Goal: Information Seeking & Learning: Learn about a topic

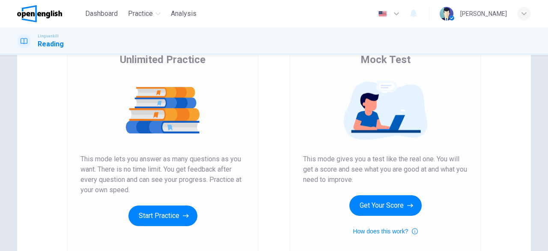
scroll to position [76, 0]
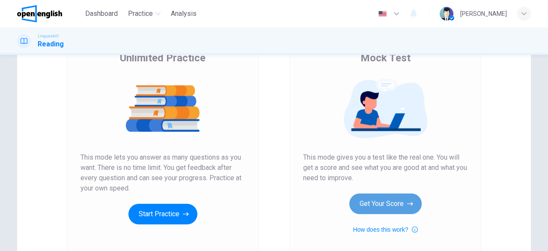
click at [382, 203] on button "Get Your Score" at bounding box center [385, 203] width 72 height 21
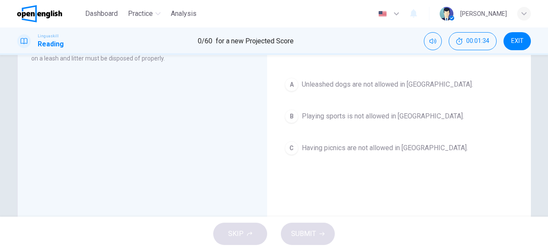
scroll to position [69, 0]
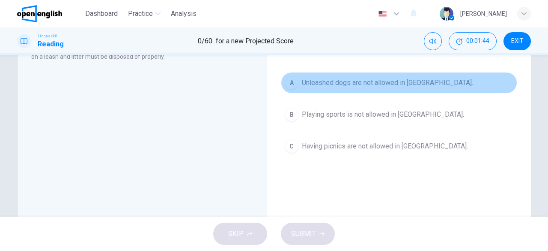
click at [292, 79] on div "A" at bounding box center [292, 83] width 14 height 14
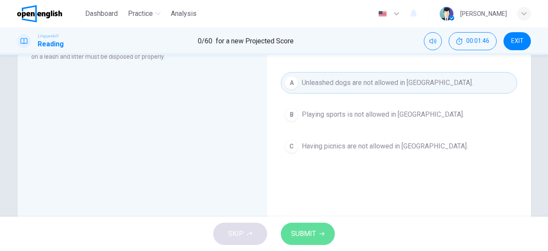
click at [310, 230] on span "SUBMIT" at bounding box center [303, 233] width 25 height 12
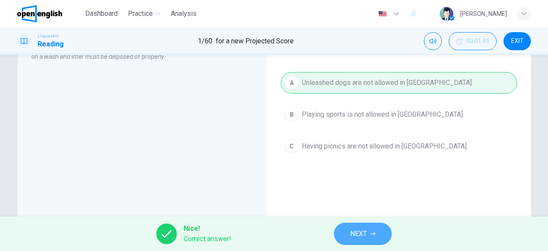
click at [363, 230] on span "NEXT" at bounding box center [358, 233] width 17 height 12
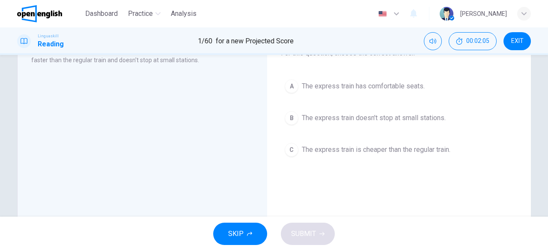
scroll to position [69, 0]
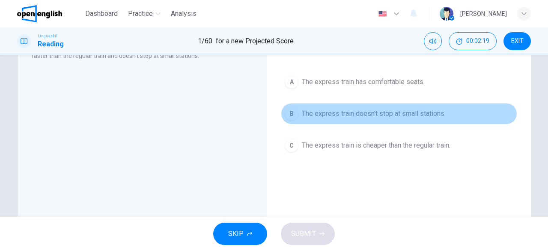
click at [288, 113] on div "B" at bounding box center [292, 114] width 14 height 14
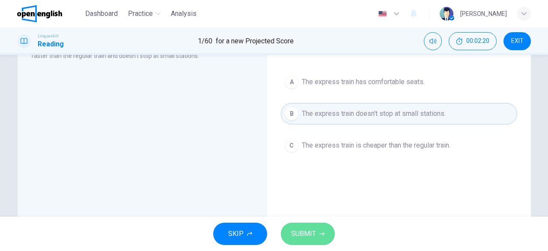
click at [312, 225] on button "SUBMIT" at bounding box center [308, 233] width 54 height 22
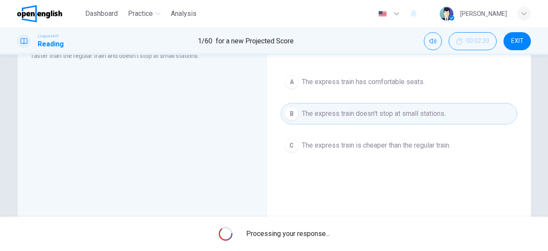
click at [312, 225] on div "Processing your response..." at bounding box center [274, 233] width 548 height 34
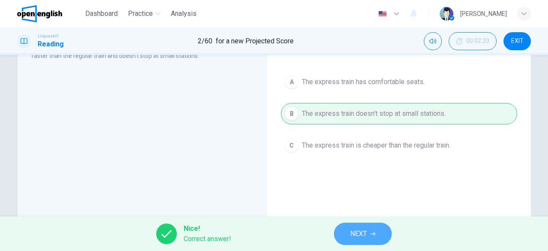
click at [360, 236] on span "NEXT" at bounding box center [358, 233] width 17 height 12
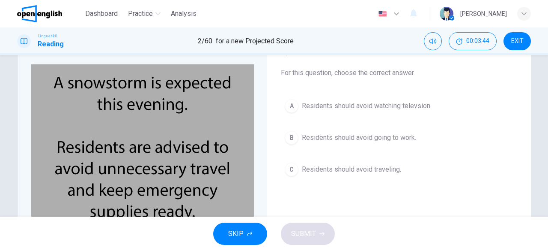
scroll to position [52, 0]
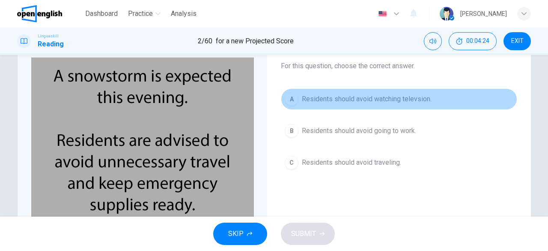
click at [291, 100] on div "A" at bounding box center [292, 99] width 14 height 14
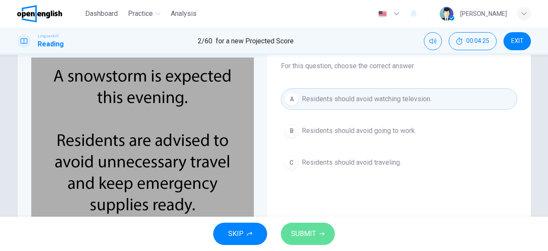
click at [311, 234] on span "SUBMIT" at bounding box center [303, 233] width 25 height 12
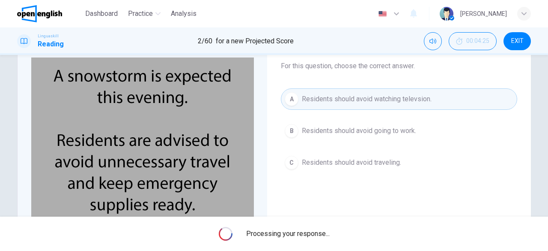
click at [311, 234] on span "Processing your response..." at bounding box center [288, 233] width 84 height 10
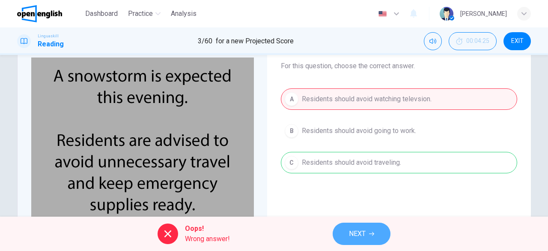
click at [361, 243] on button "NEXT" at bounding box center [362, 233] width 58 height 22
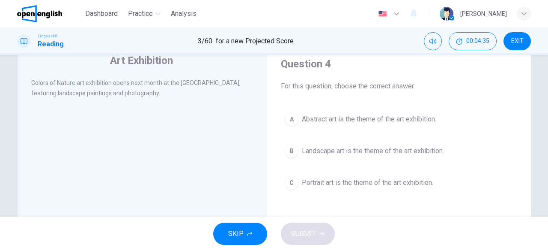
scroll to position [32, 0]
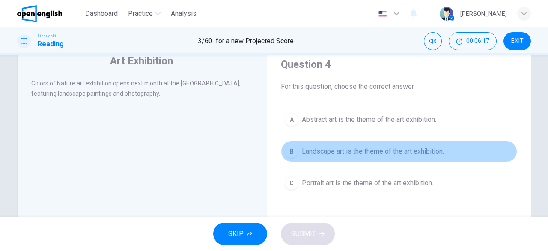
click at [292, 152] on div "B" at bounding box center [292, 151] width 14 height 14
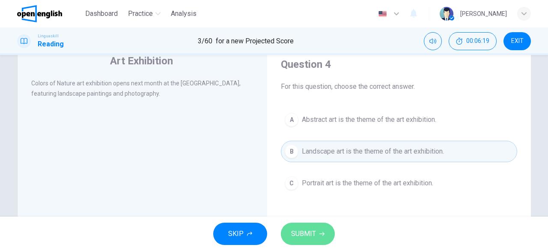
click at [309, 238] on span "SUBMIT" at bounding box center [303, 233] width 25 height 12
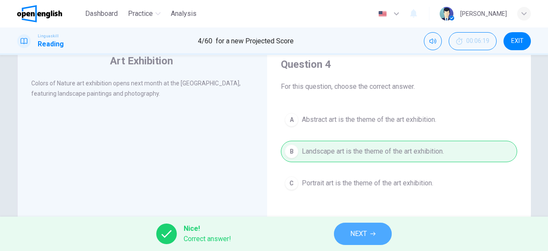
click at [361, 229] on span "NEXT" at bounding box center [358, 233] width 17 height 12
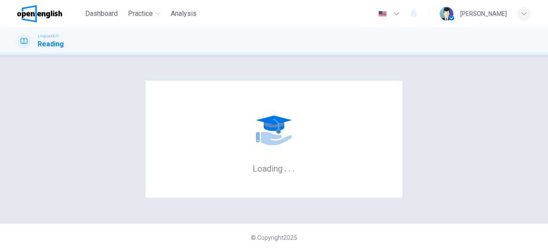
click at [361, 229] on div "© Copyright 2025" at bounding box center [274, 236] width 548 height 27
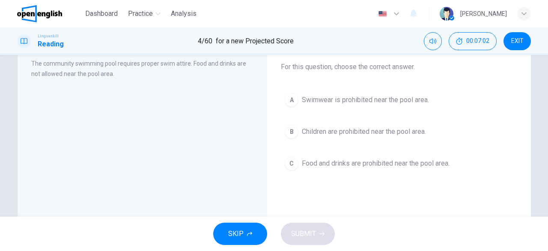
scroll to position [51, 0]
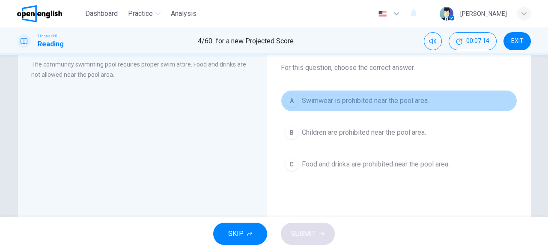
click at [290, 101] on div "A" at bounding box center [292, 101] width 14 height 14
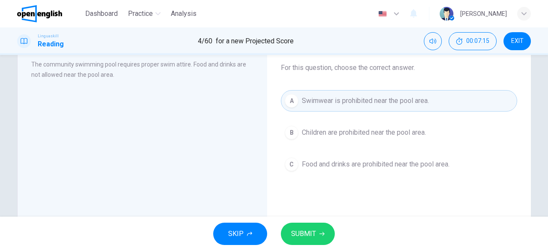
click at [305, 233] on span "SUBMIT" at bounding box center [303, 233] width 25 height 12
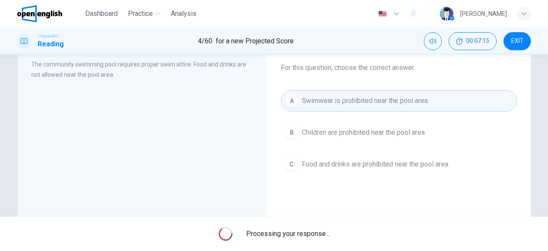
click at [305, 233] on span "Processing your response..." at bounding box center [288, 233] width 84 height 10
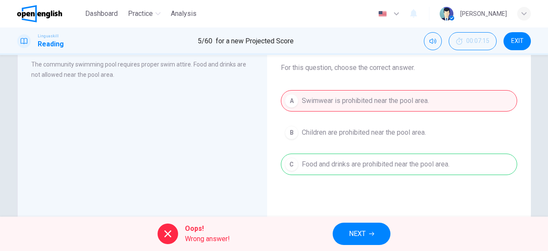
click at [358, 230] on span "NEXT" at bounding box center [357, 233] width 17 height 12
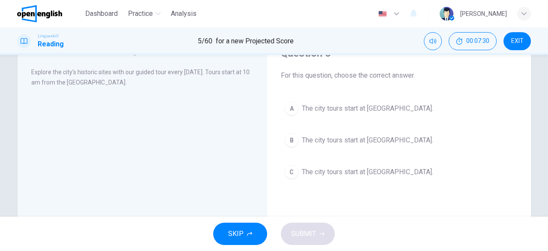
scroll to position [46, 0]
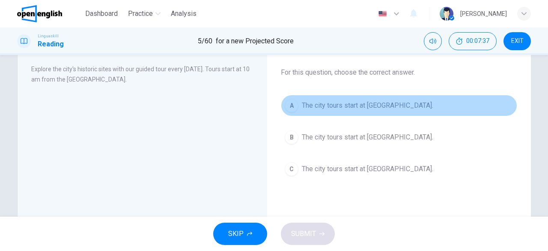
click at [290, 108] on div "A" at bounding box center [292, 106] width 14 height 14
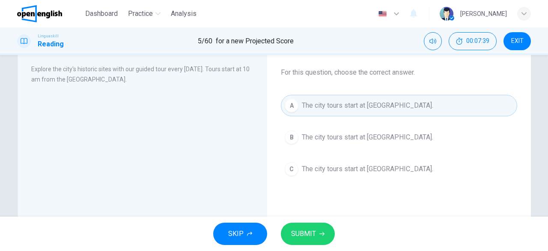
click at [306, 233] on span "SUBMIT" at bounding box center [303, 233] width 25 height 12
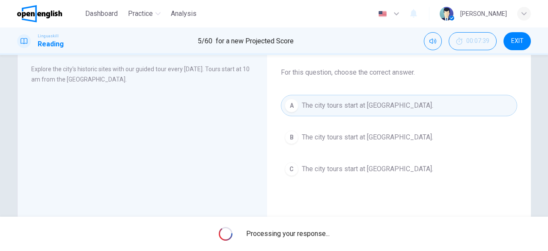
click at [306, 233] on span "Processing your response..." at bounding box center [288, 233] width 84 height 10
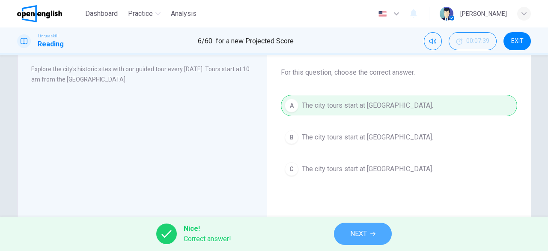
click at [369, 237] on button "NEXT" at bounding box center [363, 233] width 58 height 22
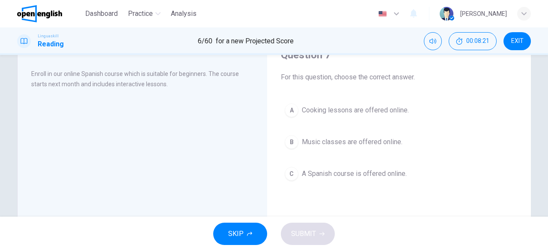
scroll to position [43, 0]
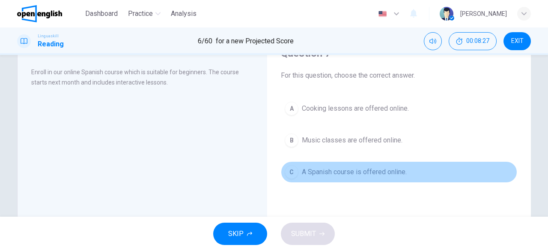
click at [293, 168] on div "C" at bounding box center [292, 172] width 14 height 14
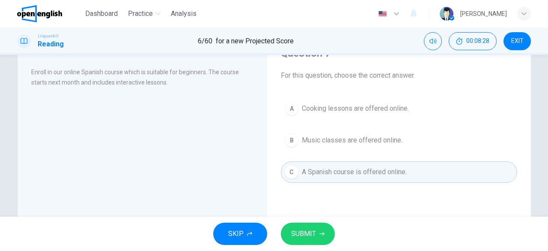
click at [291, 231] on span "SUBMIT" at bounding box center [303, 233] width 25 height 12
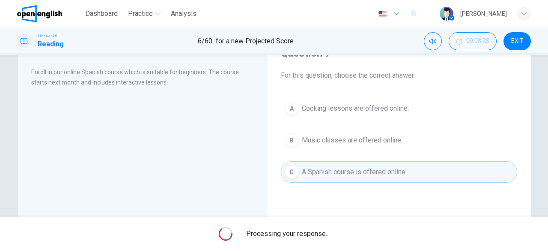
click at [291, 231] on span "Processing your response..." at bounding box center [288, 233] width 84 height 10
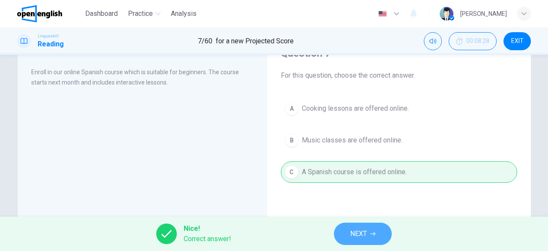
click at [364, 233] on span "NEXT" at bounding box center [358, 233] width 17 height 12
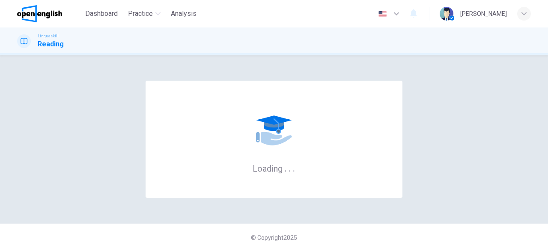
click at [364, 233] on div "© Copyright 2025" at bounding box center [274, 236] width 548 height 27
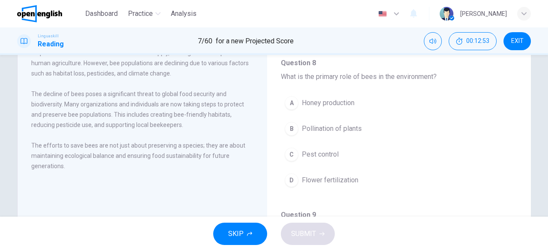
scroll to position [83, 0]
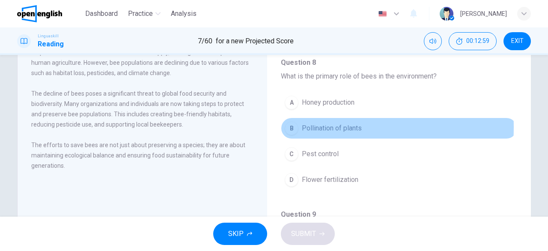
click at [290, 126] on div "B" at bounding box center [292, 128] width 14 height 14
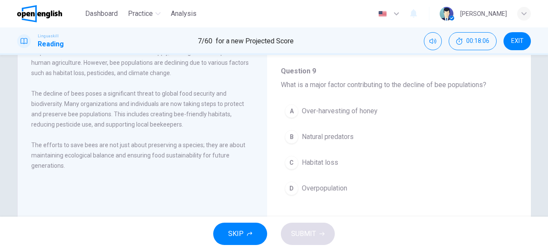
scroll to position [144, 0]
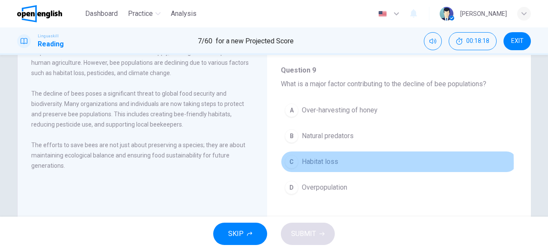
click at [289, 161] on div "C" at bounding box center [292, 162] width 14 height 14
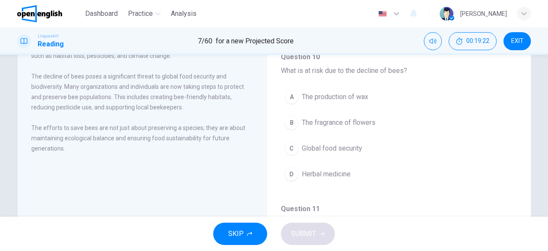
scroll to position [112, 0]
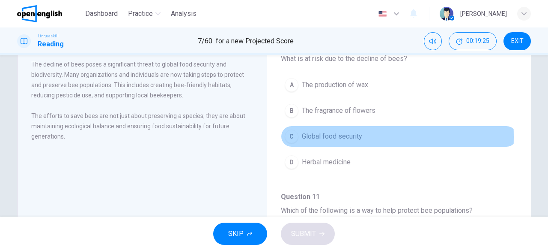
click at [290, 133] on div "C" at bounding box center [292, 136] width 14 height 14
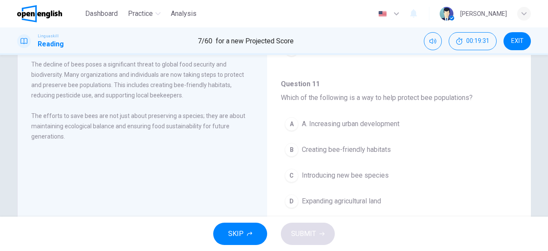
scroll to position [403, 0]
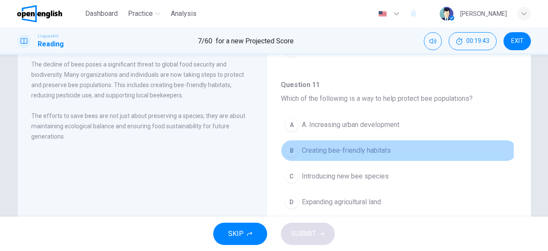
click at [293, 146] on div "B" at bounding box center [292, 150] width 14 height 14
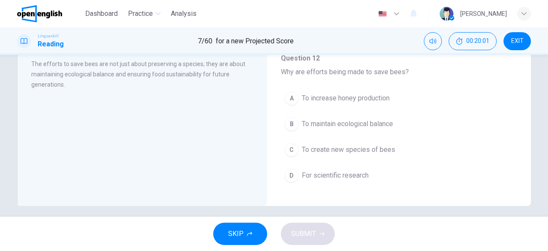
scroll to position [170, 0]
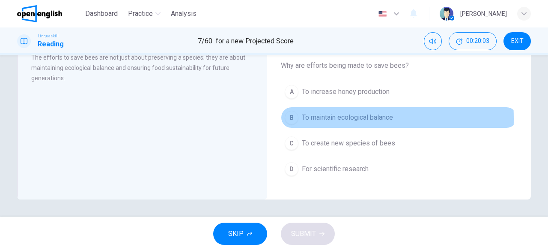
click at [292, 113] on div "B" at bounding box center [292, 117] width 14 height 14
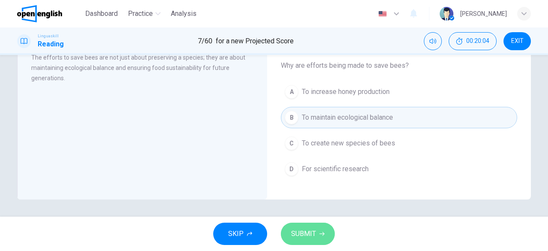
click at [293, 236] on span "SUBMIT" at bounding box center [303, 233] width 25 height 12
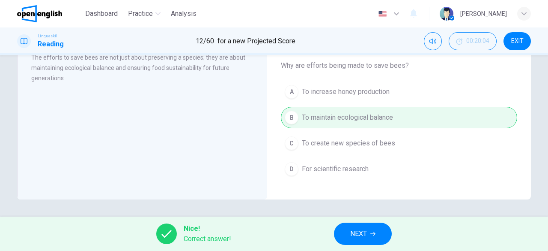
click at [351, 238] on span "NEXT" at bounding box center [358, 233] width 17 height 12
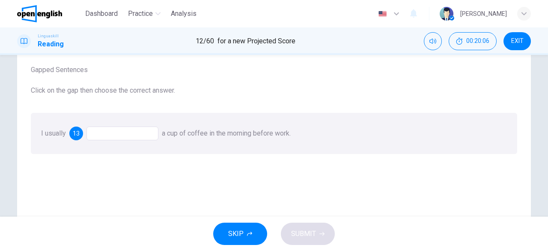
scroll to position [49, 0]
click at [109, 137] on div at bounding box center [123, 133] width 72 height 14
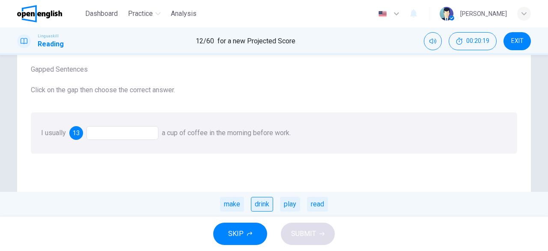
click at [264, 205] on div "drink" at bounding box center [262, 204] width 22 height 15
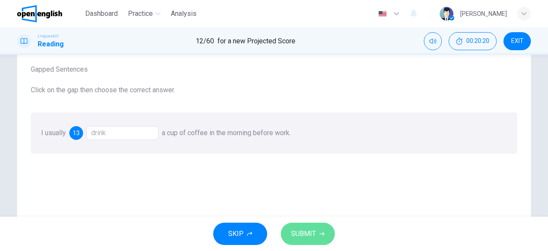
click at [299, 226] on button "SUBMIT" at bounding box center [308, 233] width 54 height 22
click at [299, 226] on div "SKIP SUBMIT" at bounding box center [274, 233] width 548 height 34
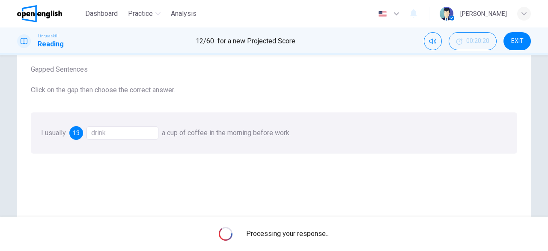
click at [299, 226] on div "Processing your response..." at bounding box center [274, 233] width 548 height 34
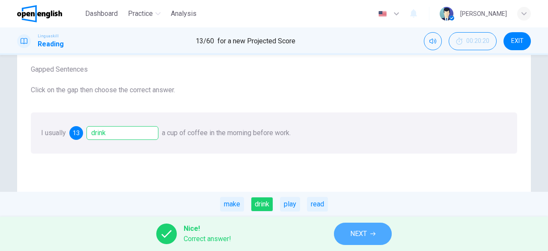
click at [341, 232] on button "NEXT" at bounding box center [363, 233] width 58 height 22
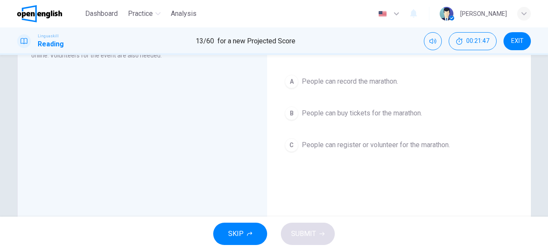
scroll to position [70, 0]
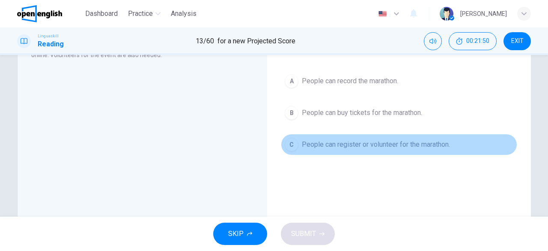
click at [308, 142] on span "People can register or volunteer for the marathon." at bounding box center [376, 144] width 148 height 10
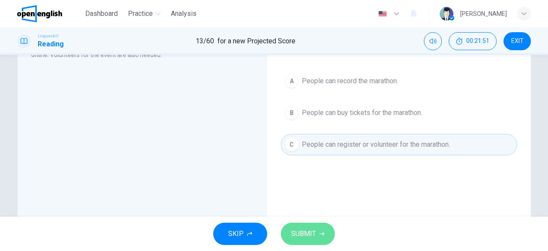
click at [306, 236] on span "SUBMIT" at bounding box center [303, 233] width 25 height 12
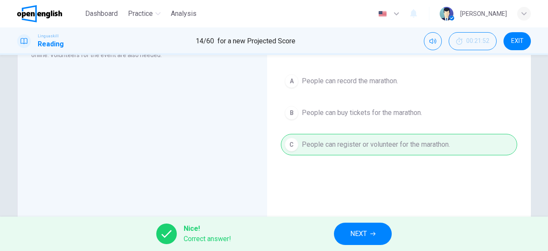
click at [358, 239] on button "NEXT" at bounding box center [363, 233] width 58 height 22
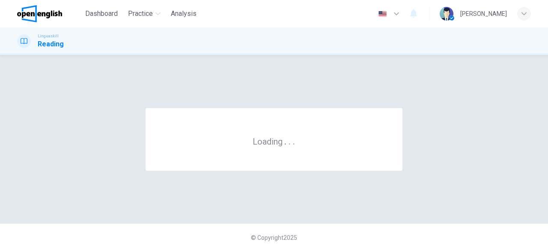
scroll to position [0, 0]
click at [358, 239] on div "© Copyright 2025" at bounding box center [274, 236] width 548 height 27
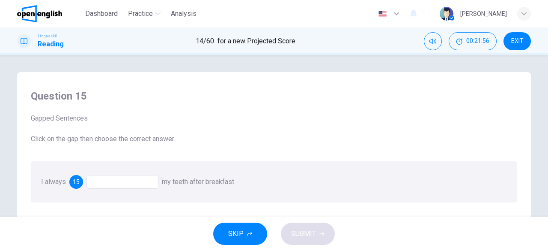
click at [137, 179] on div at bounding box center [123, 182] width 72 height 14
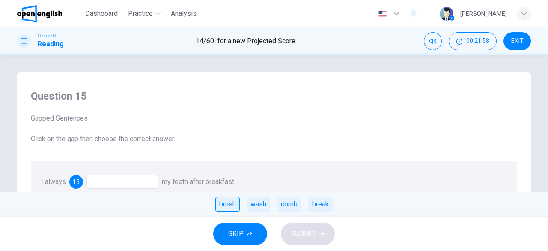
click at [238, 202] on div "brush" at bounding box center [227, 204] width 24 height 15
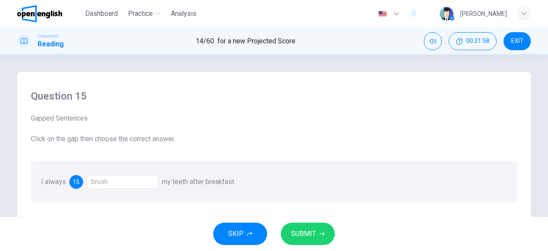
click at [298, 229] on span "SUBMIT" at bounding box center [303, 233] width 25 height 12
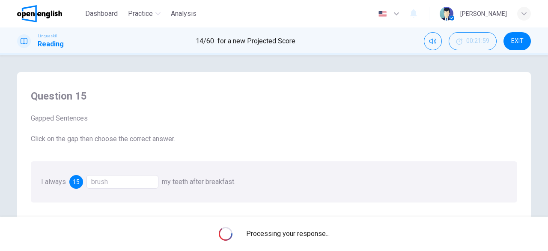
click at [298, 229] on span "Processing your response..." at bounding box center [288, 233] width 84 height 10
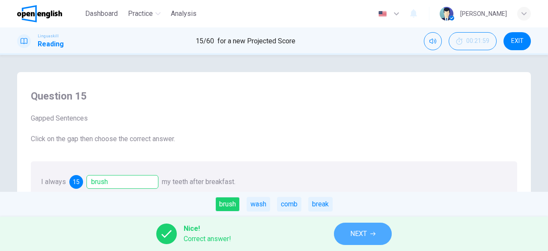
click at [356, 235] on span "NEXT" at bounding box center [358, 233] width 17 height 12
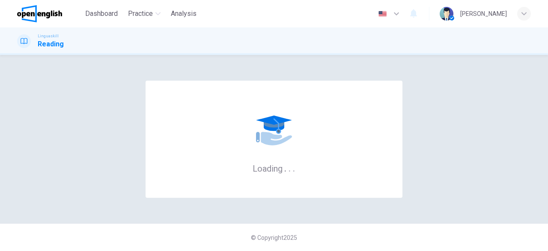
click at [356, 235] on div "© Copyright 2025" at bounding box center [274, 236] width 548 height 27
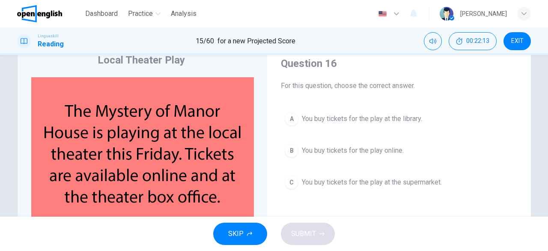
scroll to position [31, 0]
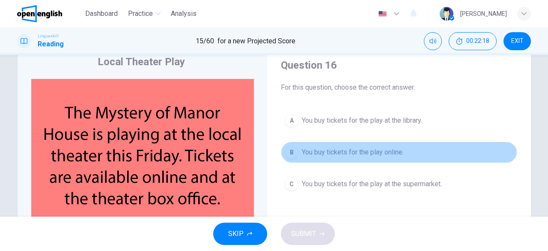
click at [291, 150] on div "B" at bounding box center [292, 152] width 14 height 14
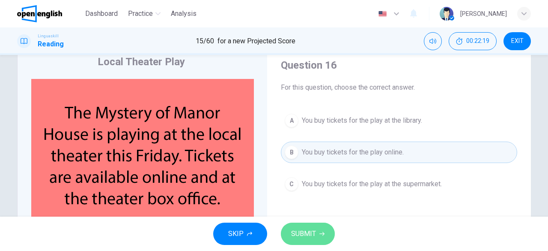
click at [293, 231] on span "SUBMIT" at bounding box center [303, 233] width 25 height 12
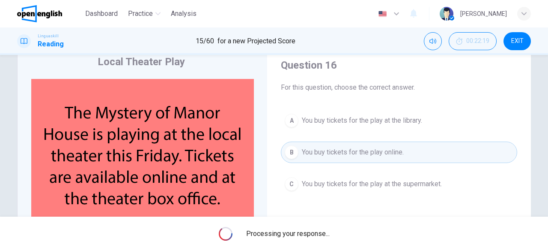
click at [293, 231] on span "Processing your response..." at bounding box center [288, 233] width 84 height 10
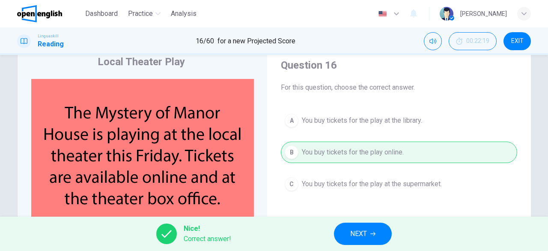
click at [346, 233] on button "NEXT" at bounding box center [363, 233] width 58 height 22
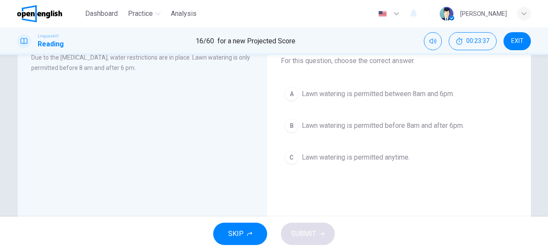
scroll to position [58, 0]
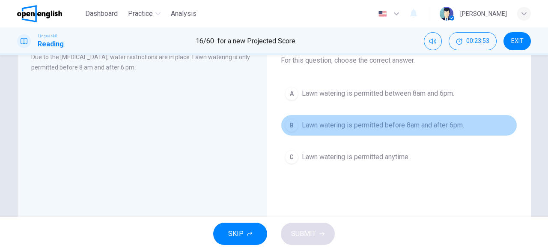
click at [286, 121] on div "B" at bounding box center [292, 125] width 14 height 14
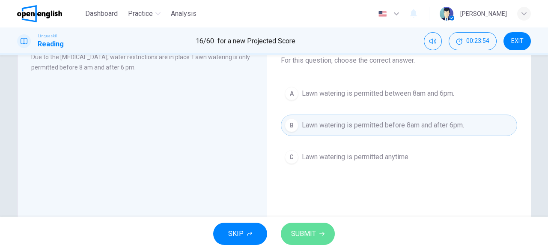
click at [309, 231] on span "SUBMIT" at bounding box center [303, 233] width 25 height 12
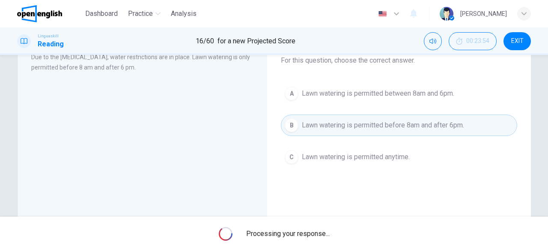
click at [309, 231] on span "Processing your response..." at bounding box center [288, 233] width 84 height 10
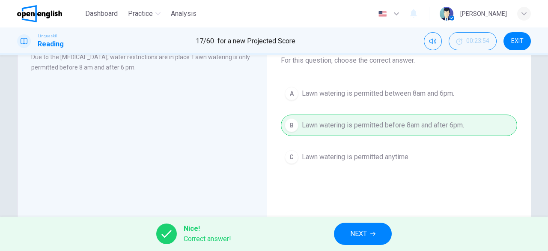
click at [352, 230] on span "NEXT" at bounding box center [358, 233] width 17 height 12
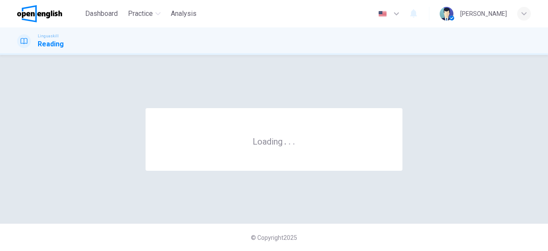
scroll to position [0, 0]
click at [352, 230] on div "© Copyright 2025" at bounding box center [274, 236] width 548 height 27
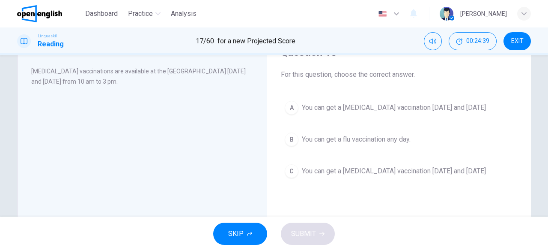
scroll to position [41, 0]
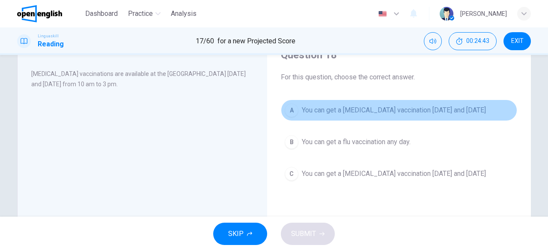
click at [288, 113] on div "A" at bounding box center [292, 110] width 14 height 14
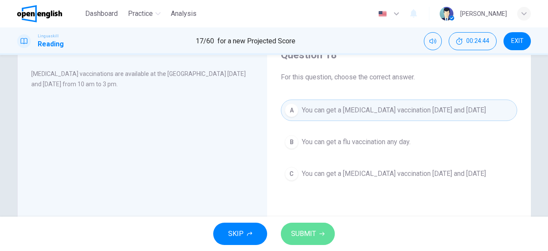
click at [293, 235] on span "SUBMIT" at bounding box center [303, 233] width 25 height 12
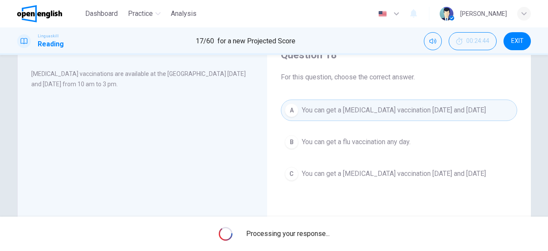
click at [293, 235] on span "Processing your response..." at bounding box center [288, 233] width 84 height 10
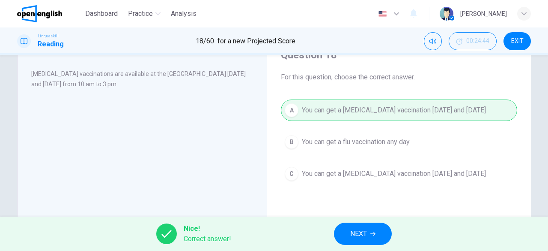
drag, startPoint x: 293, startPoint y: 235, endPoint x: 353, endPoint y: 235, distance: 60.4
click at [353, 235] on div "Nice! Correct answer! NEXT" at bounding box center [274, 233] width 548 height 34
click at [353, 235] on span "NEXT" at bounding box center [358, 233] width 17 height 12
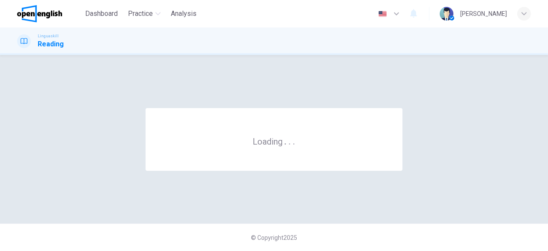
click at [353, 235] on div "© Copyright 2025" at bounding box center [274, 236] width 548 height 27
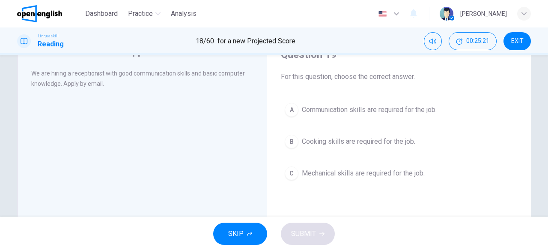
scroll to position [45, 0]
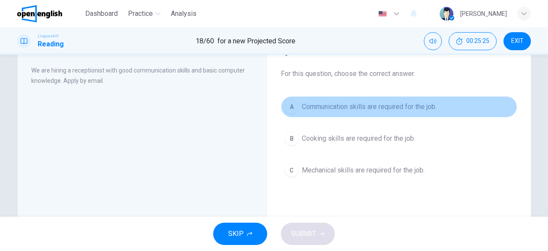
click at [282, 107] on button "A Communication skills are required for the job." at bounding box center [399, 106] width 236 height 21
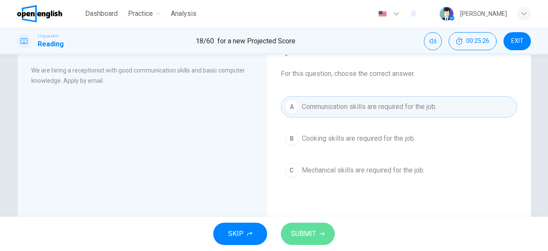
click at [325, 229] on button "SUBMIT" at bounding box center [308, 233] width 54 height 22
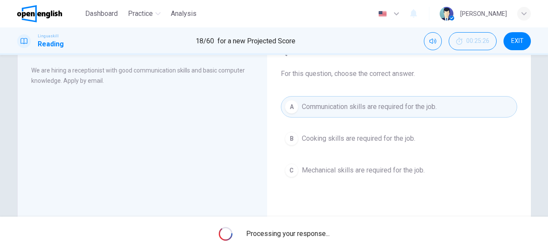
click at [325, 229] on span "Processing your response..." at bounding box center [288, 233] width 84 height 10
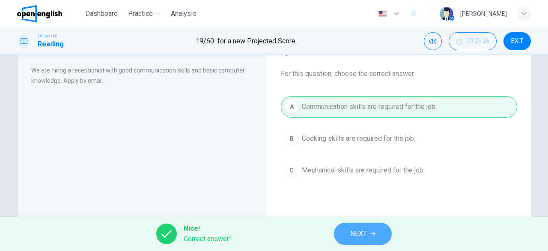
click at [377, 234] on button "NEXT" at bounding box center [363, 233] width 58 height 22
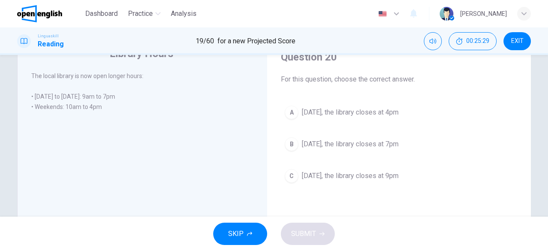
scroll to position [40, 0]
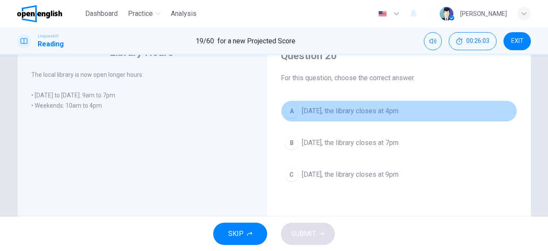
click at [287, 109] on div "A" at bounding box center [292, 111] width 14 height 14
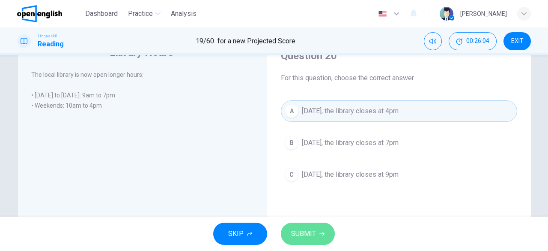
click at [306, 232] on span "SUBMIT" at bounding box center [303, 233] width 25 height 12
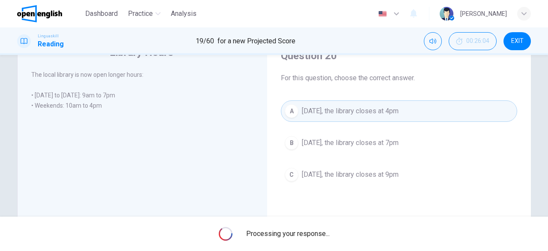
click at [306, 232] on span "Processing your response..." at bounding box center [288, 233] width 84 height 10
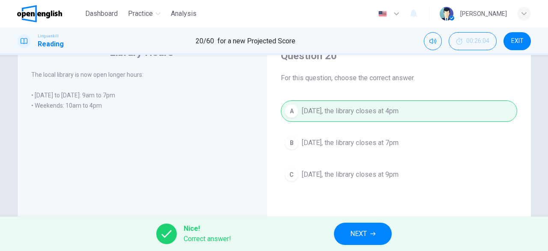
click at [370, 233] on button "NEXT" at bounding box center [363, 233] width 58 height 22
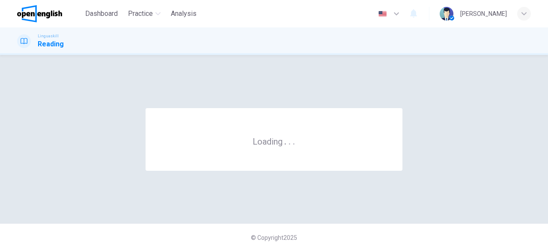
scroll to position [0, 0]
click at [370, 233] on div "© Copyright 2025" at bounding box center [274, 236] width 548 height 27
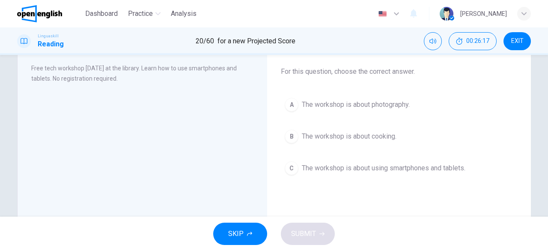
scroll to position [49, 0]
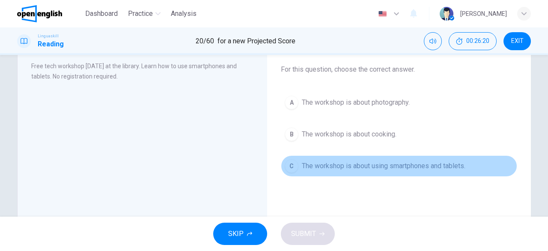
click at [291, 171] on div "C" at bounding box center [292, 166] width 14 height 14
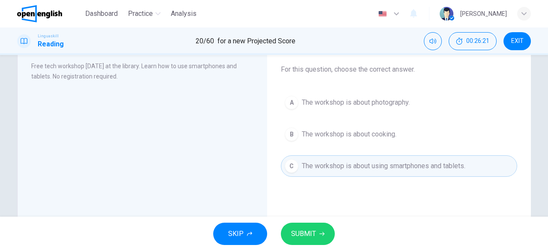
click at [303, 245] on div "SKIP SUBMIT" at bounding box center [274, 233] width 548 height 34
click at [303, 233] on span "SUBMIT" at bounding box center [303, 233] width 25 height 12
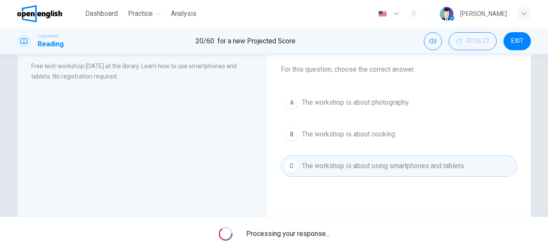
click at [303, 233] on span "Processing your response..." at bounding box center [288, 233] width 84 height 10
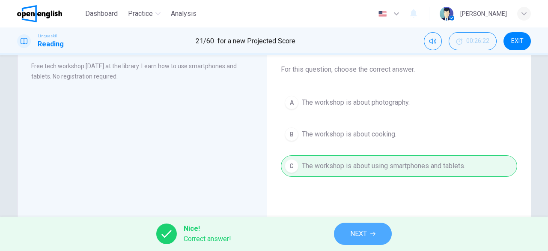
click at [352, 233] on span "NEXT" at bounding box center [358, 233] width 17 height 12
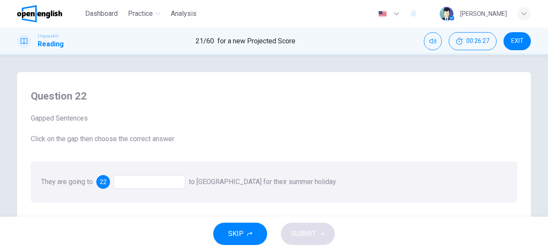
click at [167, 188] on div at bounding box center [149, 182] width 72 height 14
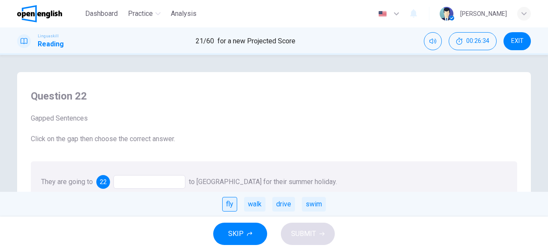
click at [231, 202] on div "fly" at bounding box center [229, 204] width 15 height 15
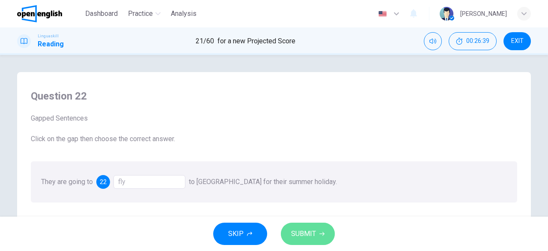
click at [293, 230] on span "SUBMIT" at bounding box center [303, 233] width 25 height 12
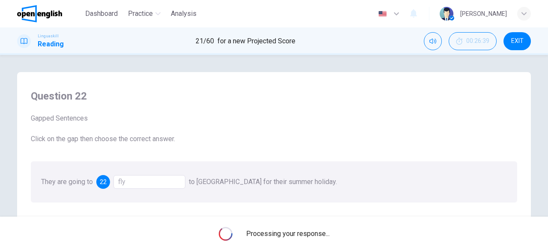
click at [293, 230] on span "Processing your response..." at bounding box center [288, 233] width 84 height 10
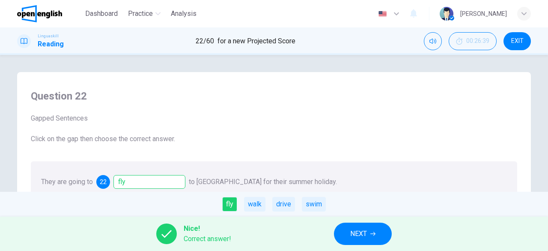
click at [352, 231] on span "NEXT" at bounding box center [358, 233] width 17 height 12
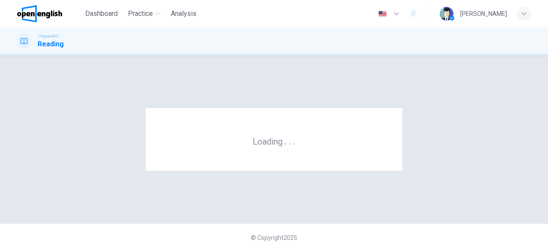
click at [352, 231] on div "© Copyright 2025" at bounding box center [274, 236] width 548 height 27
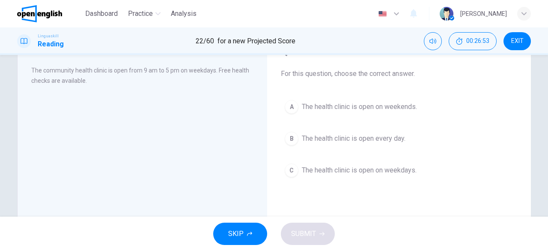
scroll to position [45, 0]
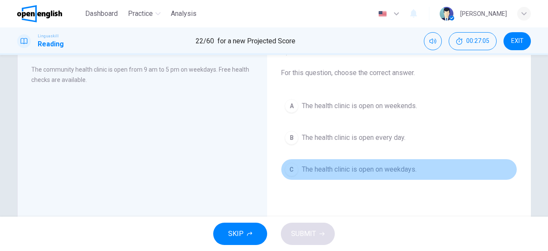
click at [282, 172] on button "C The health clinic is open on weekdays." at bounding box center [399, 168] width 236 height 21
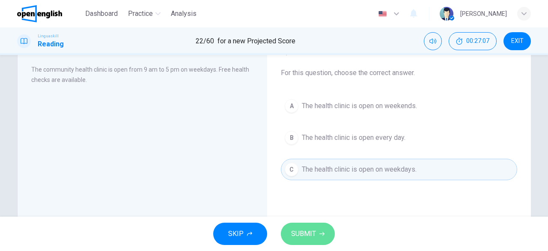
click at [310, 238] on span "SUBMIT" at bounding box center [303, 233] width 25 height 12
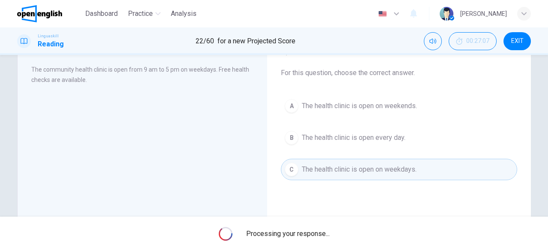
click at [310, 238] on span "Processing your response..." at bounding box center [288, 233] width 84 height 10
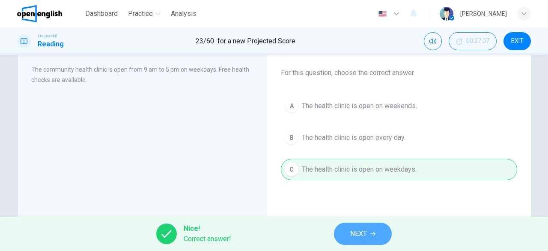
click at [349, 238] on button "NEXT" at bounding box center [363, 233] width 58 height 22
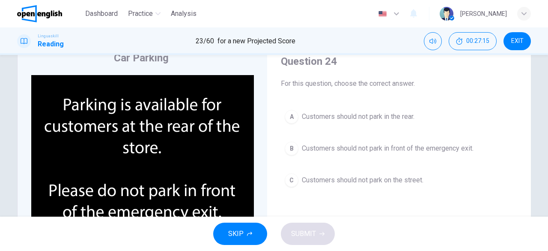
scroll to position [34, 0]
click at [290, 152] on div "B" at bounding box center [292, 149] width 14 height 14
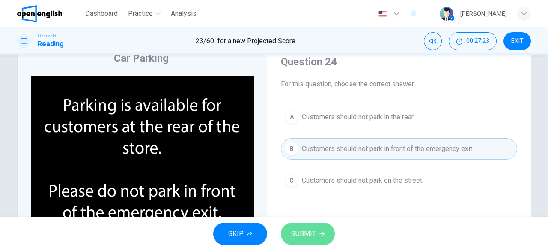
click at [298, 233] on span "SUBMIT" at bounding box center [303, 233] width 25 height 12
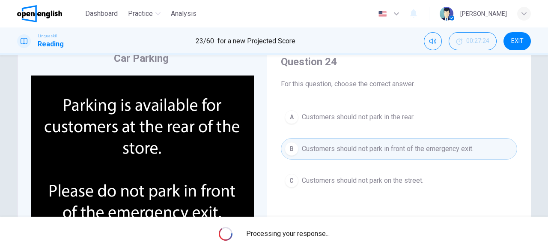
click at [298, 233] on span "Processing your response..." at bounding box center [288, 233] width 84 height 10
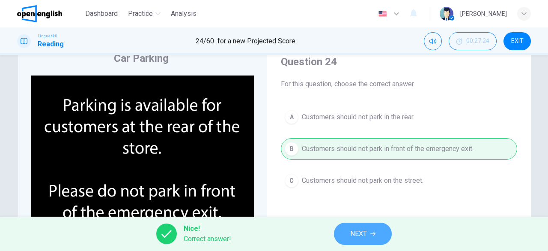
click at [358, 235] on span "NEXT" at bounding box center [358, 233] width 17 height 12
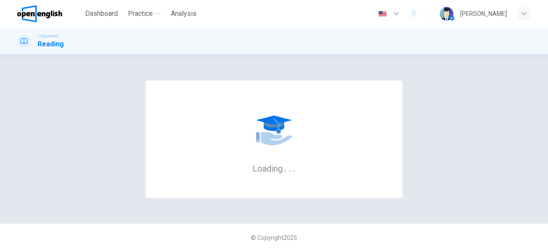
click at [358, 235] on div "© Copyright 2025" at bounding box center [274, 236] width 548 height 27
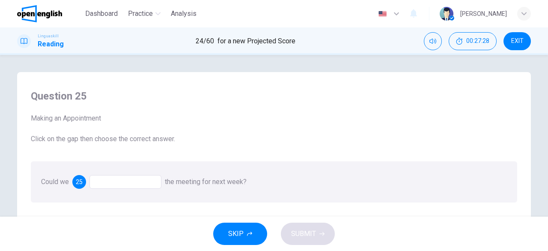
click at [131, 180] on div at bounding box center [126, 182] width 72 height 14
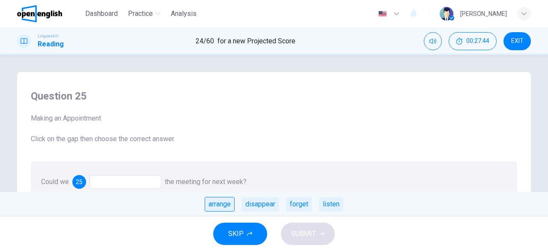
click at [229, 204] on div "arrange" at bounding box center [220, 204] width 30 height 15
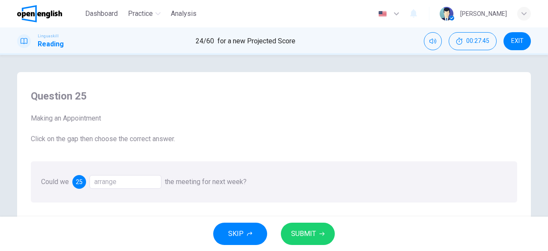
click at [289, 230] on button "SUBMIT" at bounding box center [308, 233] width 54 height 22
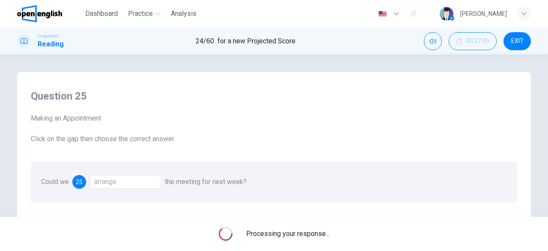
click at [289, 230] on span "Processing your response..." at bounding box center [288, 233] width 84 height 10
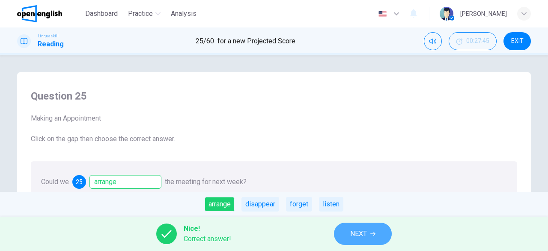
click at [354, 234] on span "NEXT" at bounding box center [358, 233] width 17 height 12
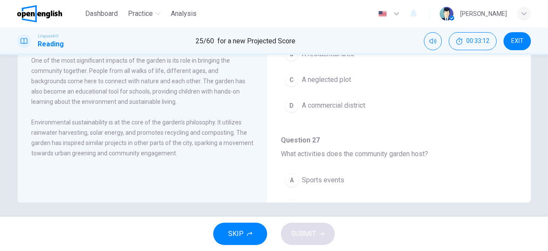
scroll to position [168, 0]
click at [475, 42] on span "00:37:58" at bounding box center [477, 41] width 23 height 7
